Goal: Complete application form

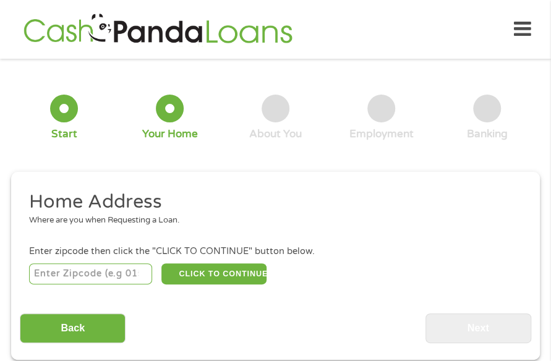
scroll to position [6, 0]
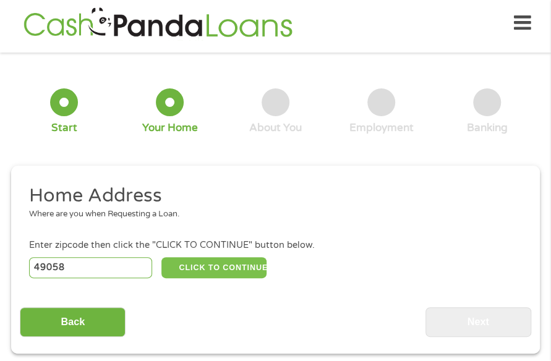
type input "49058"
click at [193, 276] on button "CLICK TO CONTINUE" at bounding box center [214, 267] width 106 height 21
type input "49058"
type input "Hastings"
select select "[US_STATE]"
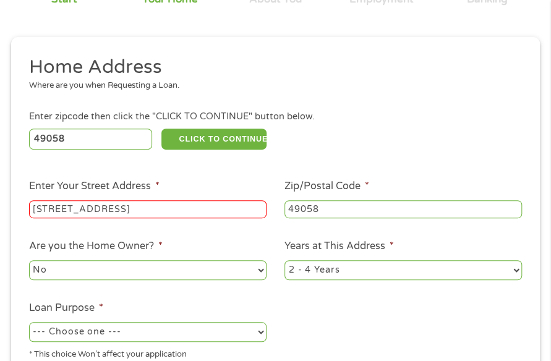
scroll to position [315, 0]
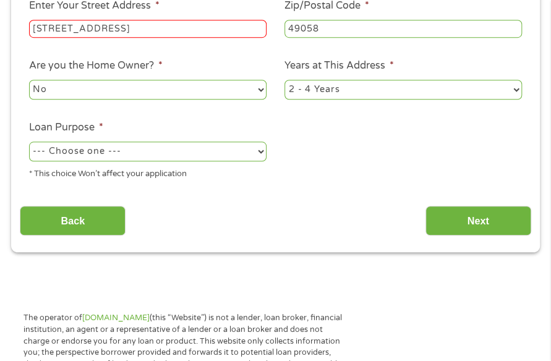
type input "[STREET_ADDRESS]"
click at [201, 156] on select "--- Choose one --- Pay Bills Debt Consolidation Home Improvement Major Purchase…" at bounding box center [147, 152] width 237 height 20
select select "other"
click at [29, 142] on select "--- Choose one --- Pay Bills Debt Consolidation Home Improvement Major Purchase…" at bounding box center [147, 152] width 237 height 20
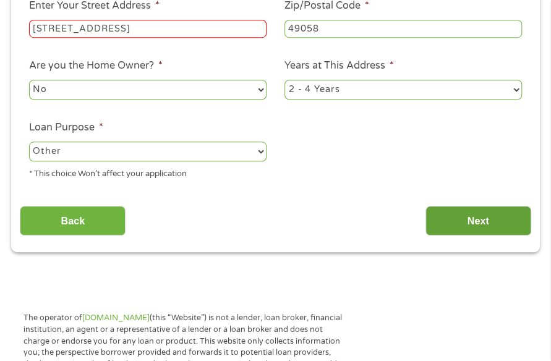
click at [466, 222] on input "Next" at bounding box center [478, 221] width 106 height 30
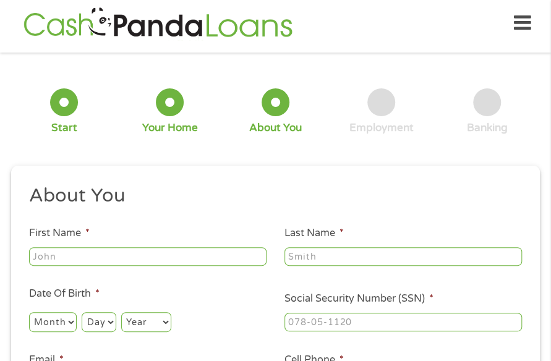
scroll to position [6, 0]
type input "[PERSON_NAME]"
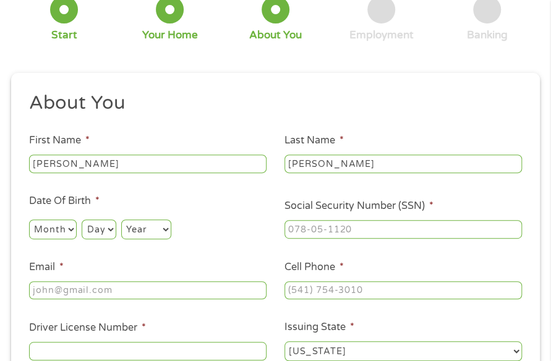
scroll to position [130, 0]
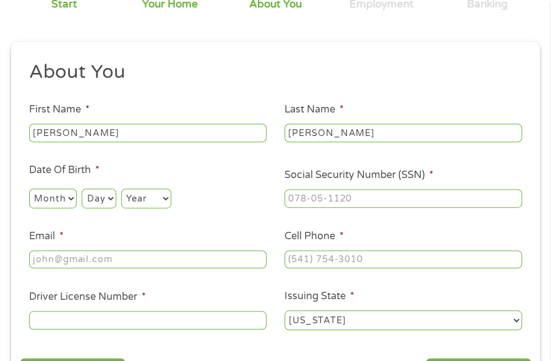
click at [52, 201] on select "Month 1 2 3 4 5 6 7 8 9 10 11 12" at bounding box center [53, 199] width 48 height 20
select select "10"
click at [29, 189] on select "Month 1 2 3 4 5 6 7 8 9 10 11 12" at bounding box center [53, 199] width 48 height 20
click at [104, 198] on select "Day 1 2 3 4 5 6 7 8 9 10 11 12 13 14 15 16 17 18 19 20 21 22 23 24 25 26 27 28 …" at bounding box center [99, 199] width 34 height 20
select select "5"
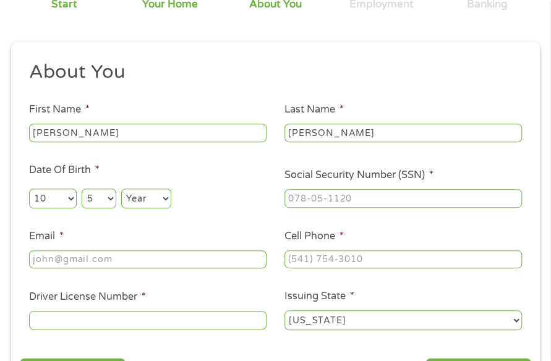
click at [82, 189] on select "Day 1 2 3 4 5 6 7 8 9 10 11 12 13 14 15 16 17 18 19 20 21 22 23 24 25 26 27 28 …" at bounding box center [99, 199] width 34 height 20
click at [144, 194] on select "Year [DATE] 2006 2005 2004 2003 2002 2001 2000 1999 1998 1997 1996 1995 1994 19…" at bounding box center [146, 199] width 50 height 20
select select "1991"
click at [121, 189] on select "Year [DATE] 2006 2005 2004 2003 2002 2001 2000 1999 1998 1997 1996 1995 1994 19…" at bounding box center [146, 199] width 50 height 20
type input "376-13-7862"
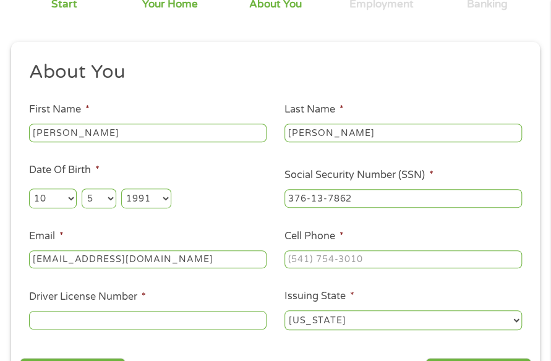
type input "[EMAIL_ADDRESS][DOMAIN_NAME]"
type input "[PHONE_NUMBER]"
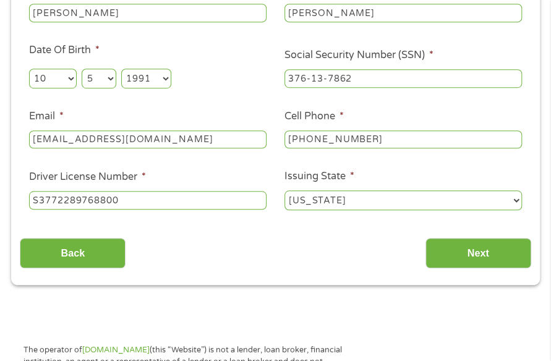
scroll to position [253, 0]
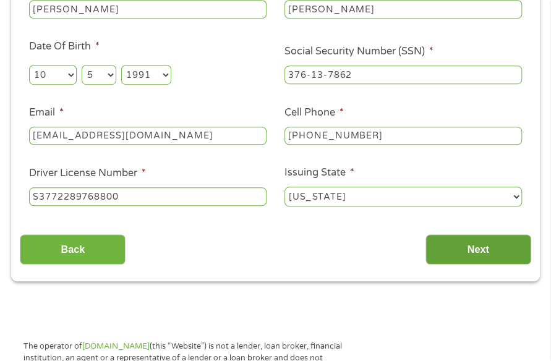
type input "S3772289768800"
click at [464, 253] on input "Next" at bounding box center [478, 249] width 106 height 30
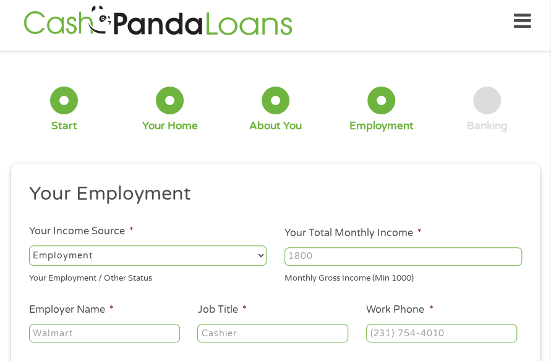
scroll to position [6, 0]
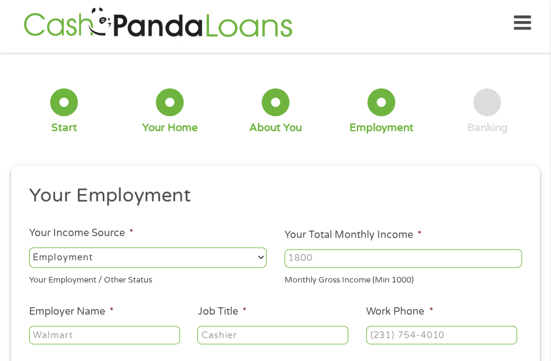
click at [327, 252] on input "Your Total Monthly Income *" at bounding box center [402, 258] width 237 height 19
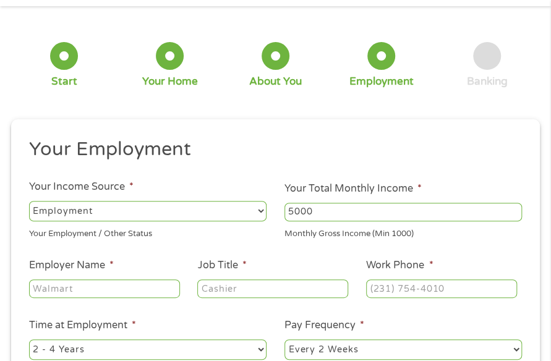
scroll to position [68, 0]
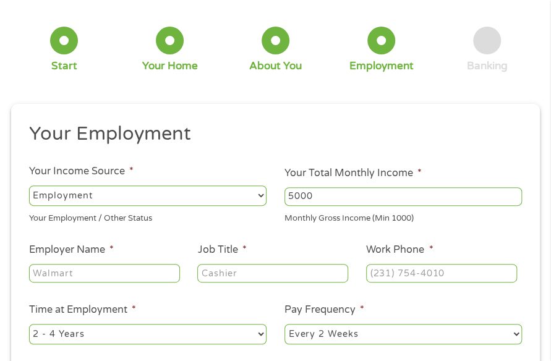
type input "5000"
type input "Gather All Day"
click at [272, 274] on input "Job Title *" at bounding box center [272, 273] width 151 height 19
type input "Manager"
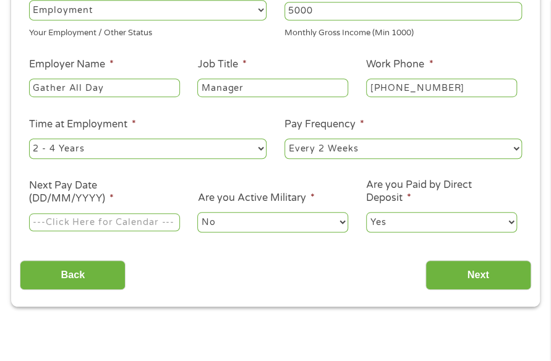
type input "[PHONE_NUMBER]"
click at [138, 224] on input "Next Pay Date (DD/MM/YYYY) *" at bounding box center [104, 222] width 151 height 19
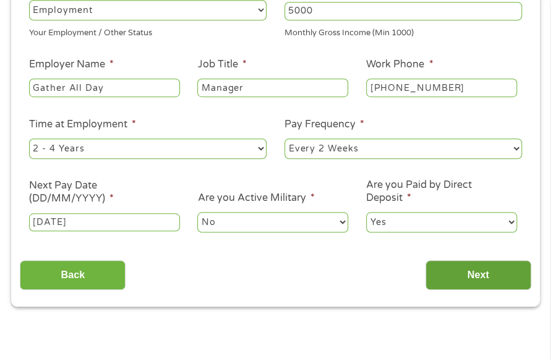
type input "[DATE]"
click at [436, 265] on input "Next" at bounding box center [478, 275] width 106 height 30
click at [469, 275] on input "Next" at bounding box center [478, 275] width 106 height 30
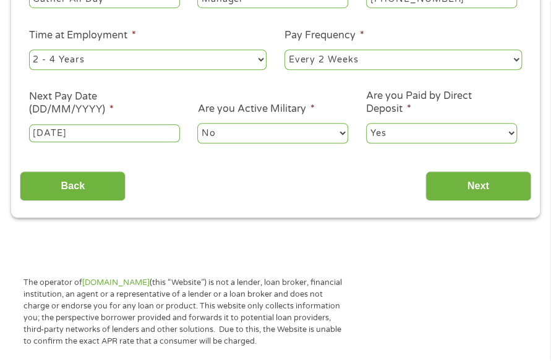
scroll to position [315, 0]
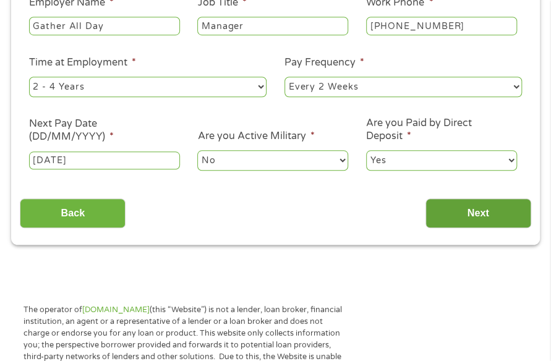
click at [434, 221] on input "Next" at bounding box center [478, 213] width 106 height 30
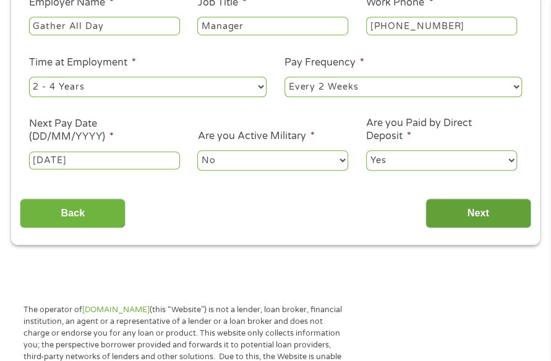
click at [434, 221] on input "Next" at bounding box center [478, 213] width 106 height 30
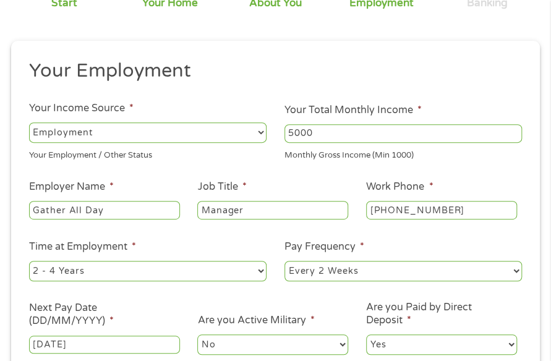
scroll to position [309, 0]
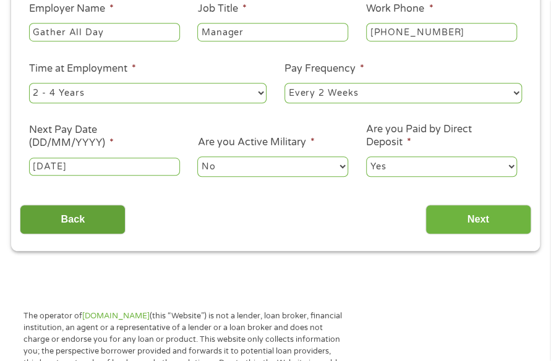
click at [108, 233] on input "Back" at bounding box center [73, 220] width 106 height 30
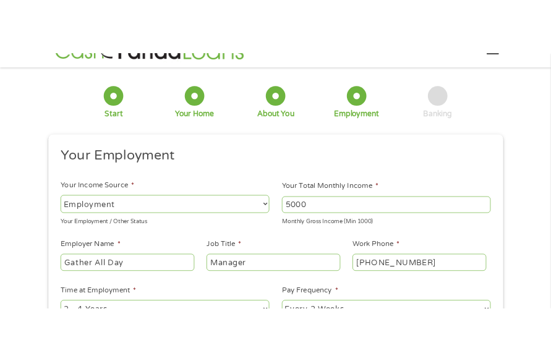
scroll to position [0, 0]
